Goal: Information Seeking & Learning: Learn about a topic

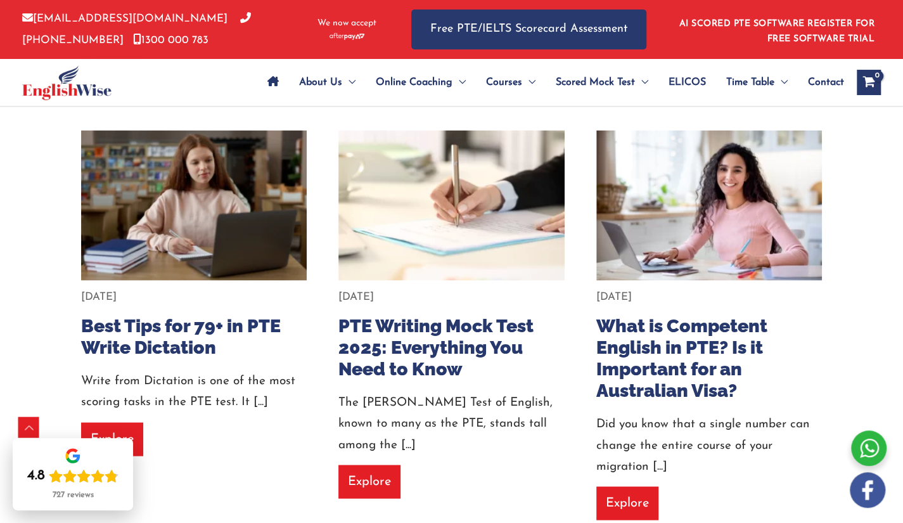
scroll to position [1038, 0]
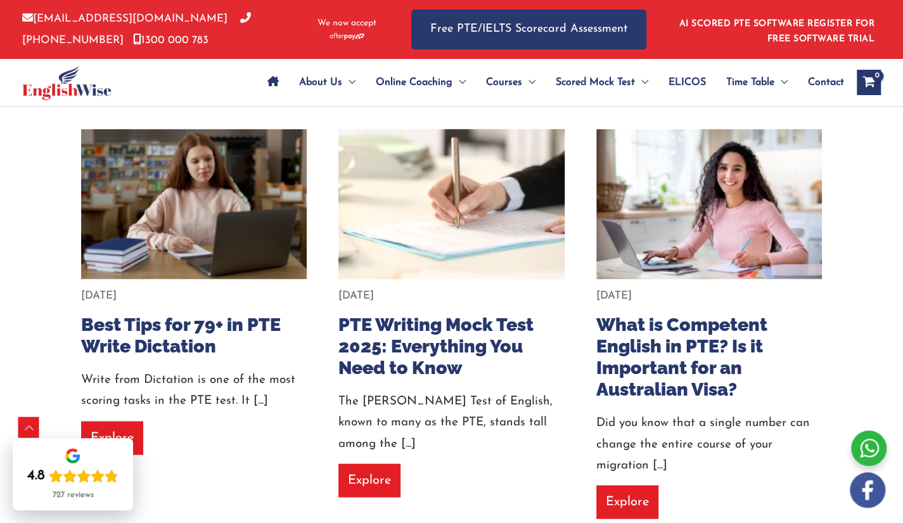
click at [563, 189] on img at bounding box center [451, 204] width 248 height 166
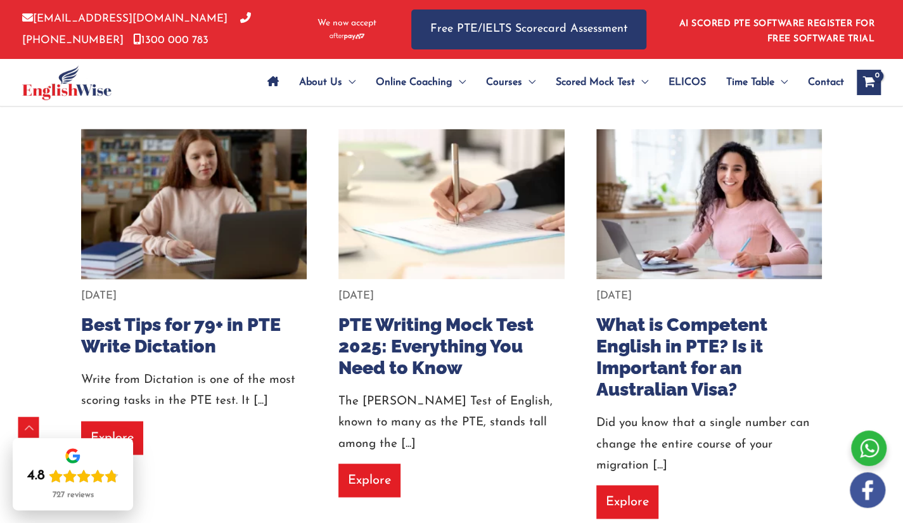
click at [236, 195] on img at bounding box center [194, 204] width 248 height 166
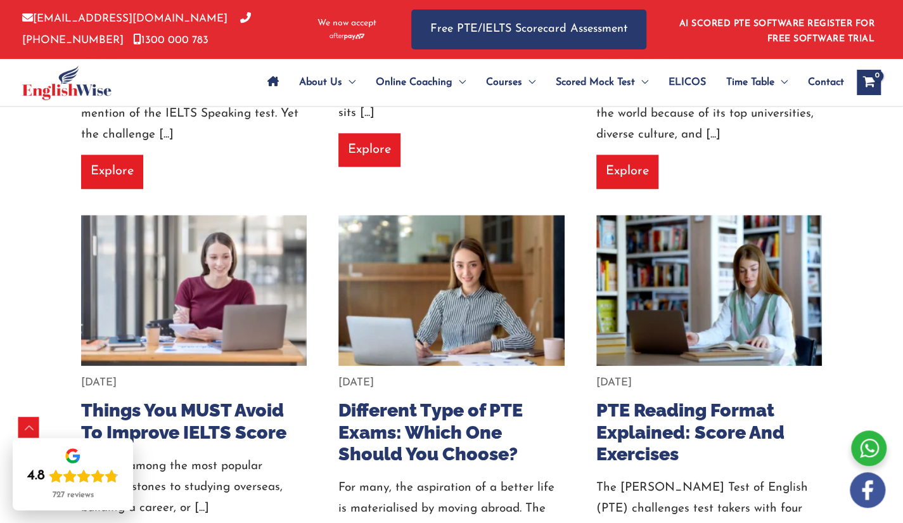
scroll to position [556, 0]
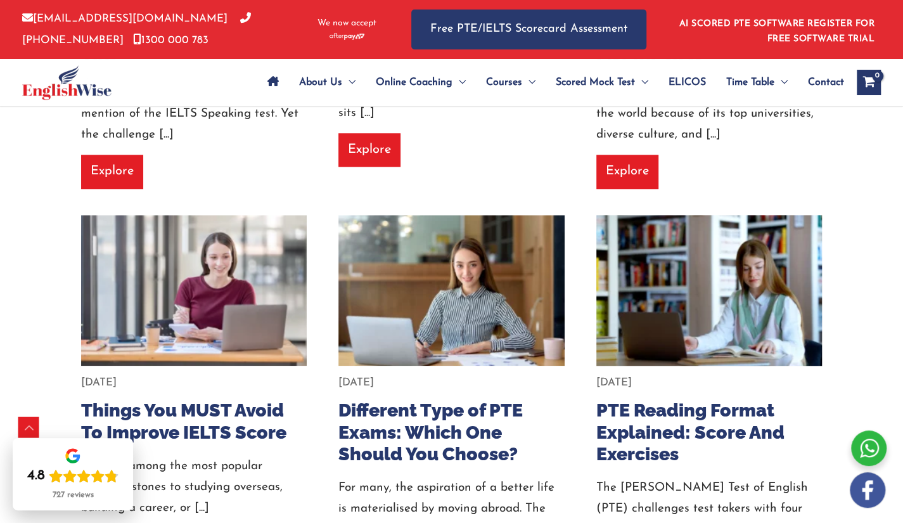
click at [689, 224] on img at bounding box center [709, 290] width 248 height 166
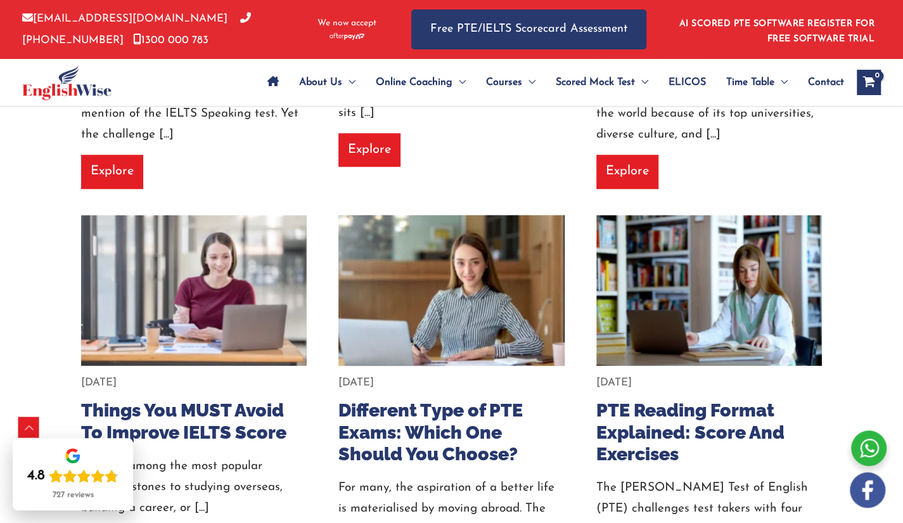
click at [511, 281] on img at bounding box center [451, 290] width 248 height 166
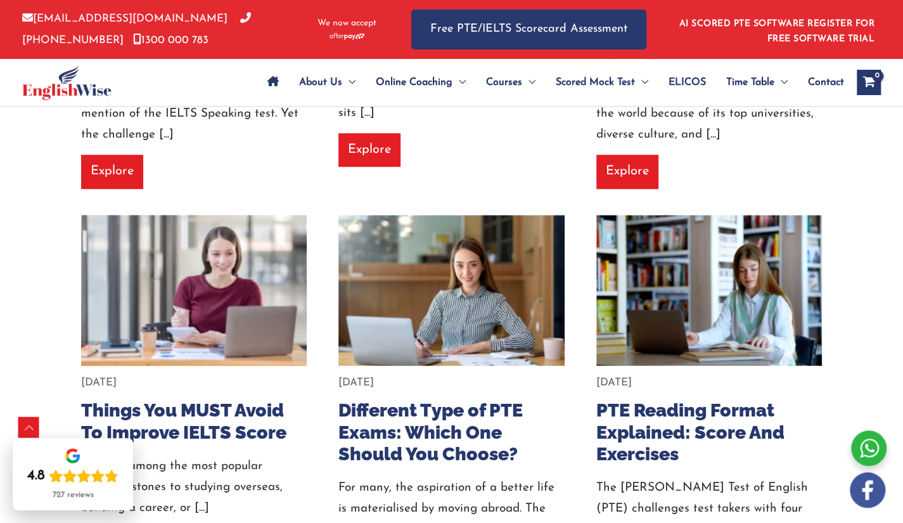
click at [262, 288] on img at bounding box center [194, 290] width 248 height 166
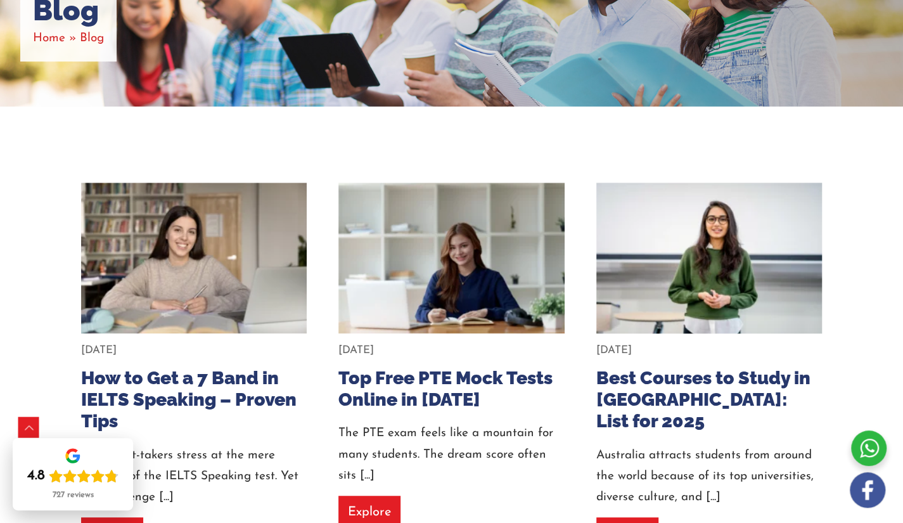
scroll to position [189, 0]
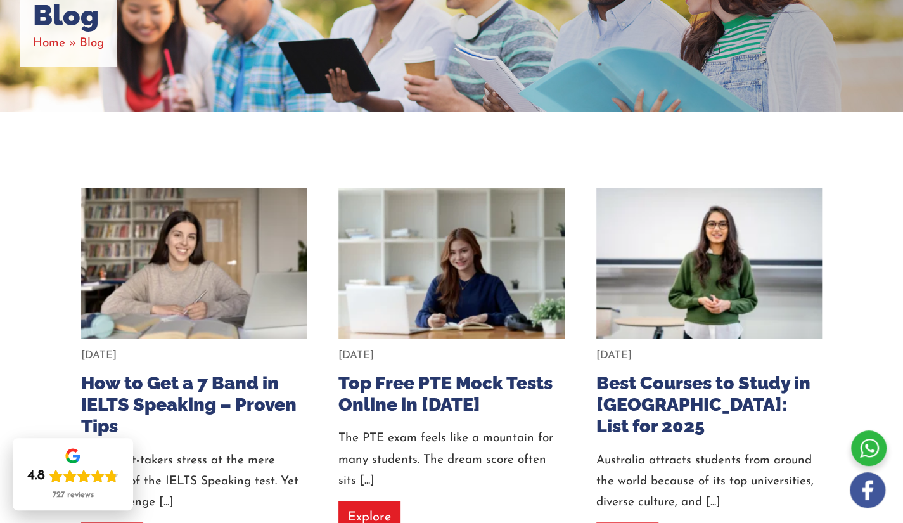
click at [660, 288] on img at bounding box center [709, 263] width 248 height 166
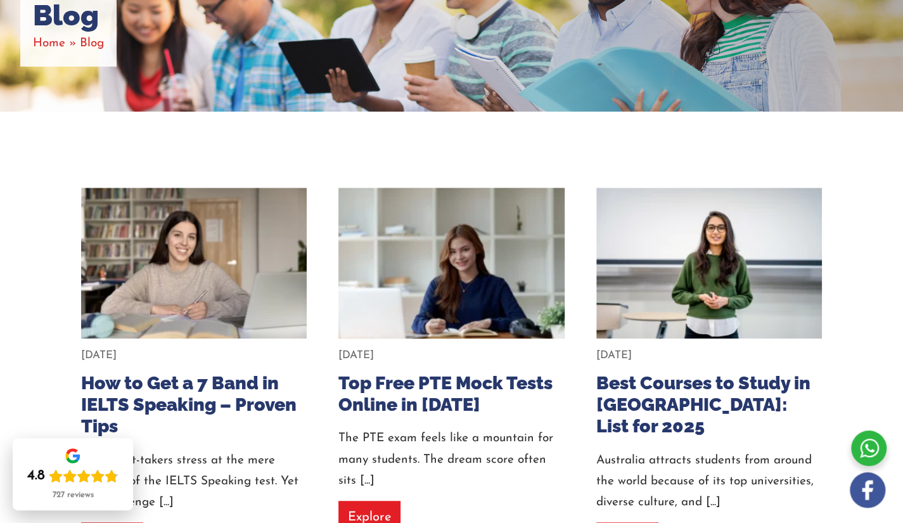
click at [471, 290] on img at bounding box center [451, 263] width 248 height 166
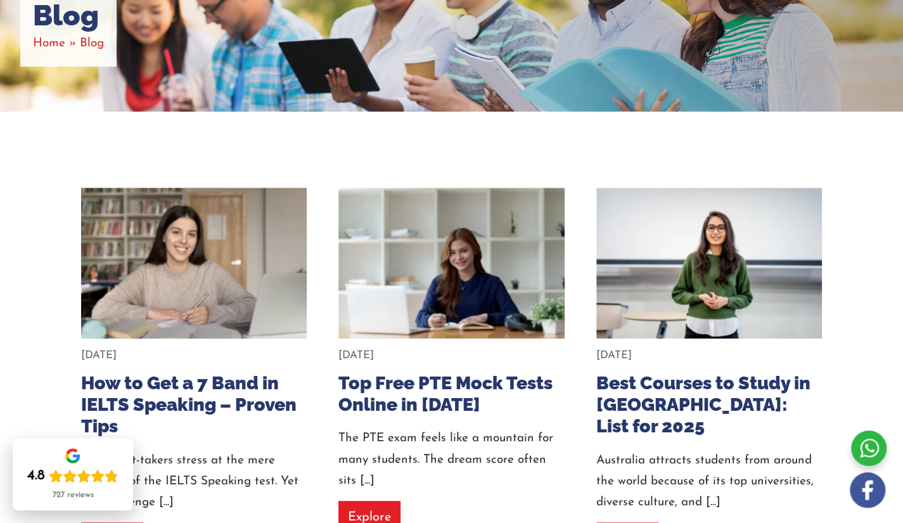
click at [239, 281] on img at bounding box center [194, 263] width 248 height 166
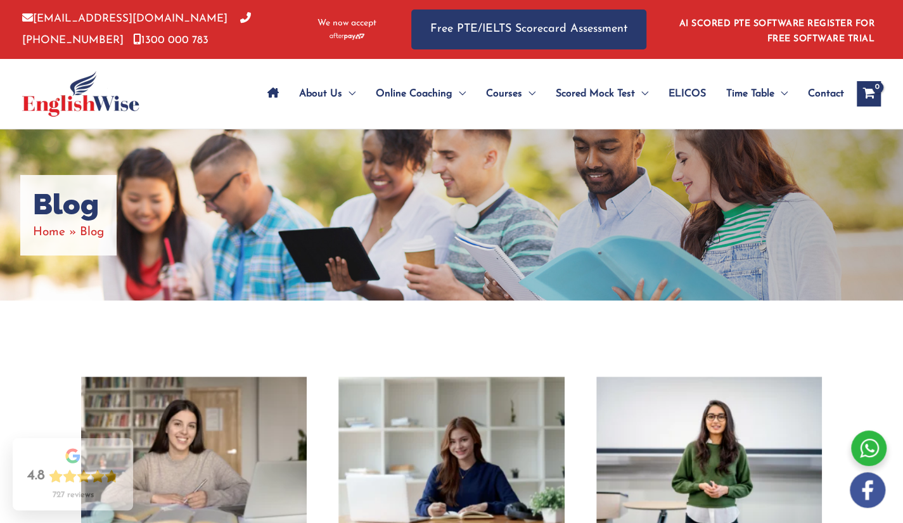
click at [426, 224] on div "Blog Home Blog" at bounding box center [451, 214] width 903 height 171
click at [684, 298] on div "Blog Home Blog" at bounding box center [451, 214] width 903 height 171
click at [611, 220] on div "Blog Home Blog" at bounding box center [451, 214] width 903 height 171
click at [55, 212] on h1 "Blog" at bounding box center [68, 205] width 71 height 34
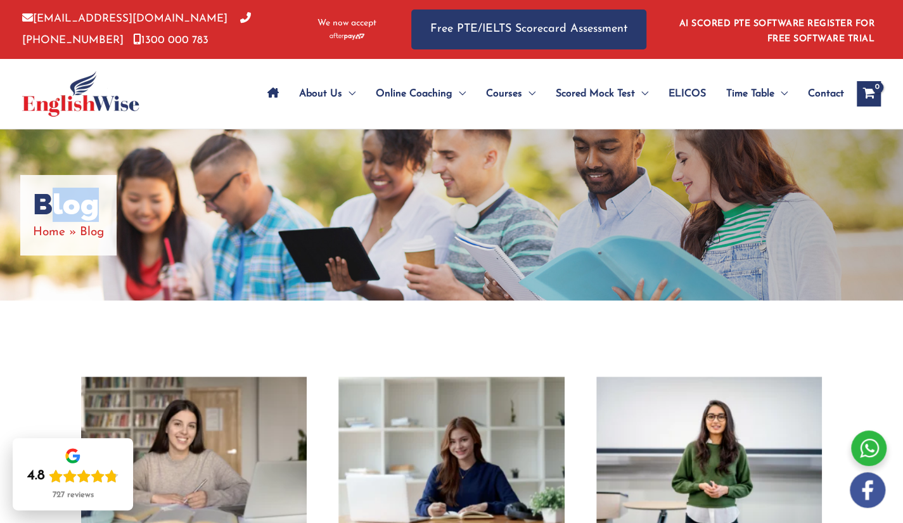
click at [55, 212] on h1 "Blog" at bounding box center [68, 205] width 71 height 34
click at [34, 210] on h1 "Blog" at bounding box center [68, 205] width 71 height 34
drag, startPoint x: 26, startPoint y: 200, endPoint x: 103, endPoint y: 226, distance: 80.9
click at [103, 226] on div "Blog Home Blog" at bounding box center [68, 215] width 96 height 80
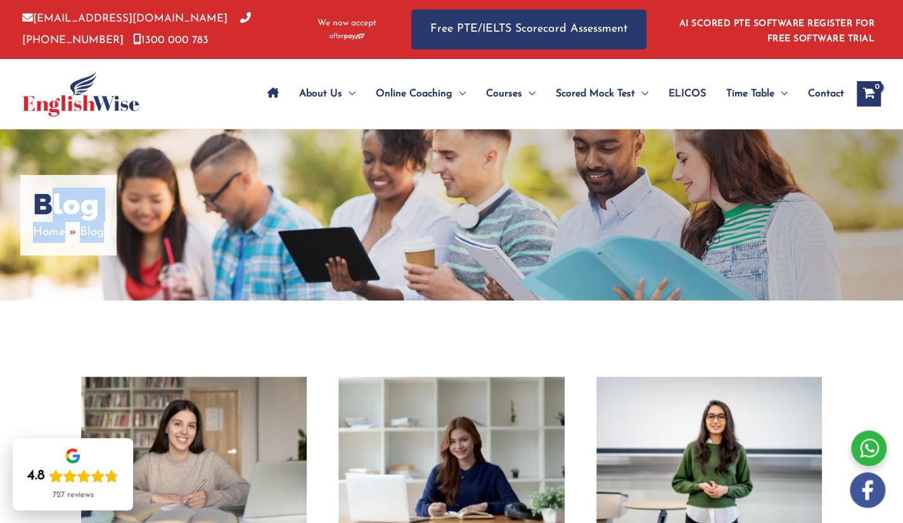
click at [103, 226] on span "Blog" at bounding box center [92, 232] width 24 height 12
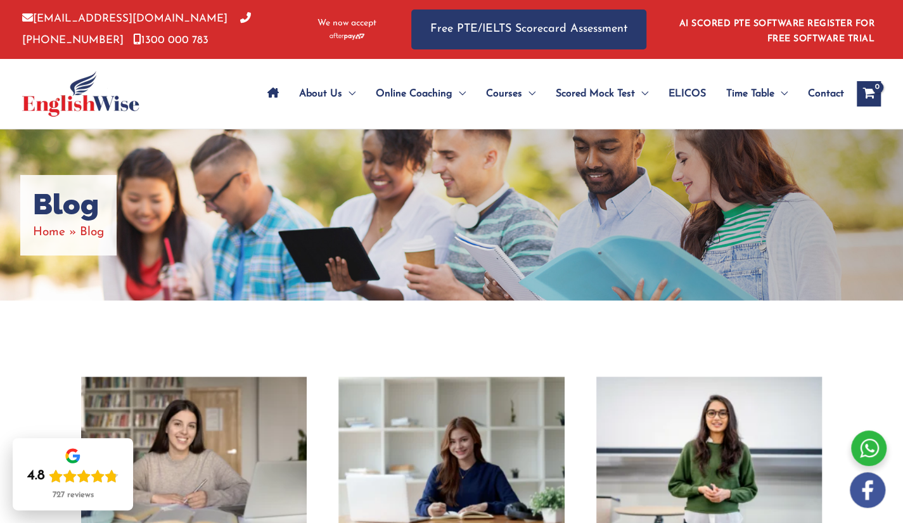
click at [725, 380] on img at bounding box center [709, 452] width 248 height 166
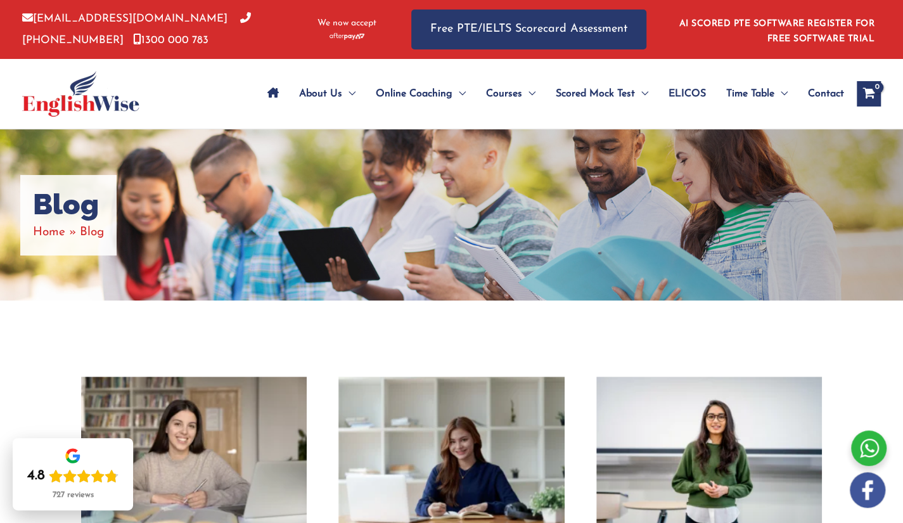
click at [547, 246] on div "Blog Home Blog" at bounding box center [451, 214] width 903 height 171
click at [583, 214] on div "Blog Home Blog" at bounding box center [451, 214] width 903 height 171
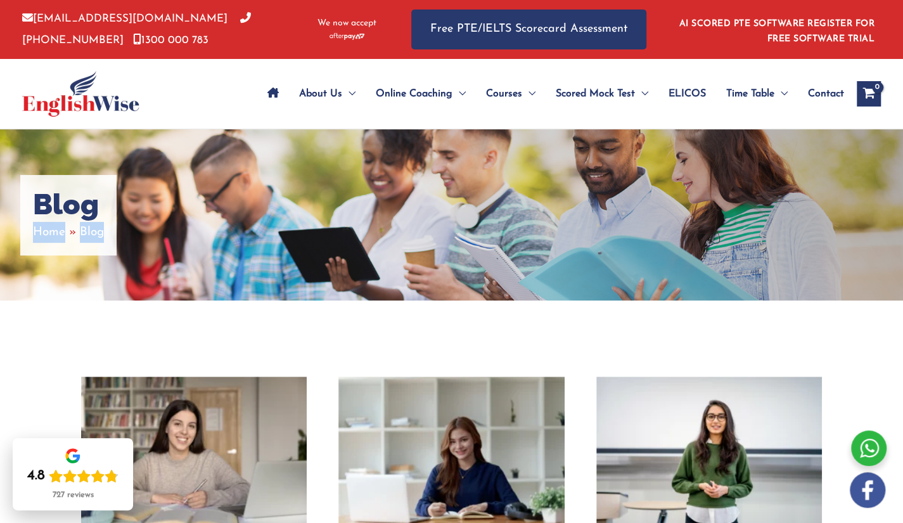
click at [583, 214] on div "Blog Home Blog" at bounding box center [451, 214] width 903 height 171
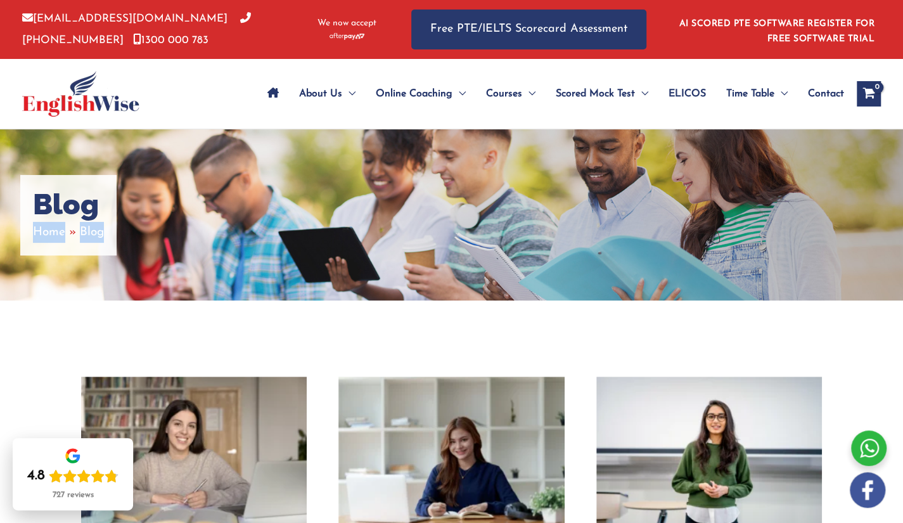
click at [583, 214] on div "Blog Home Blog" at bounding box center [451, 214] width 903 height 171
